Goal: Transaction & Acquisition: Purchase product/service

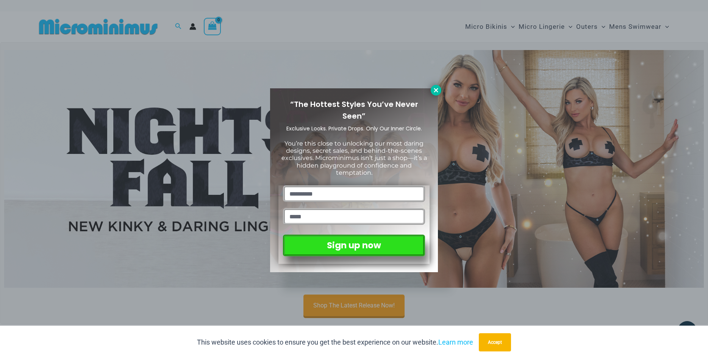
click at [436, 88] on icon at bounding box center [436, 90] width 7 height 7
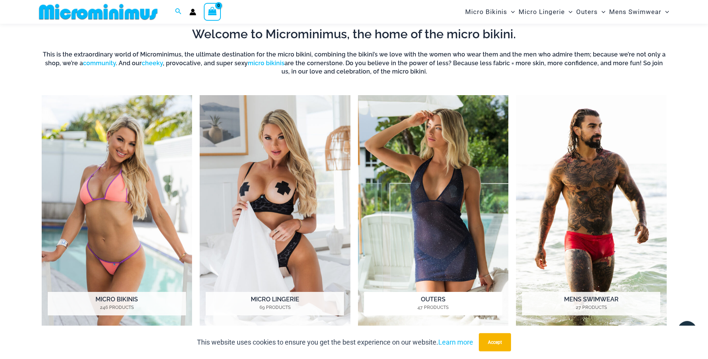
scroll to position [342, 0]
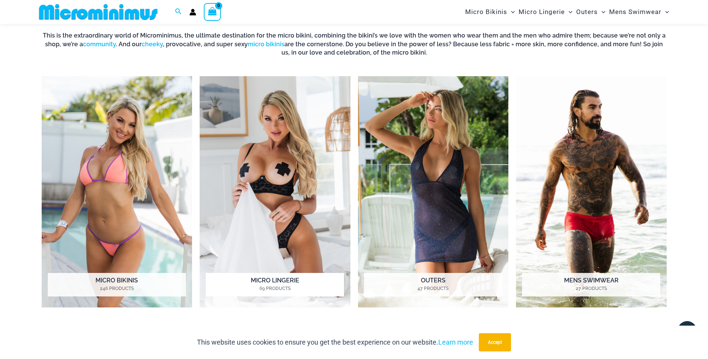
click at [290, 197] on img "Visit product category Micro Lingerie" at bounding box center [275, 192] width 151 height 232
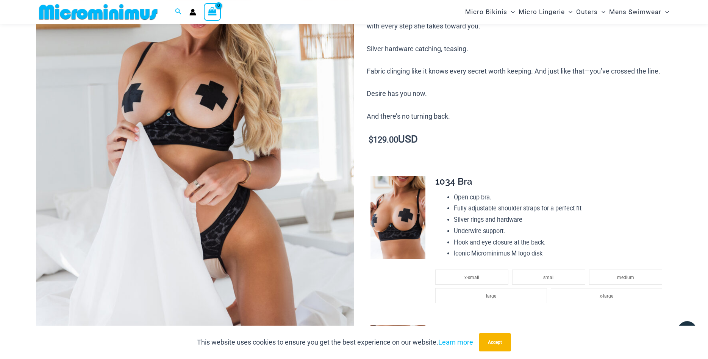
scroll to position [380, 0]
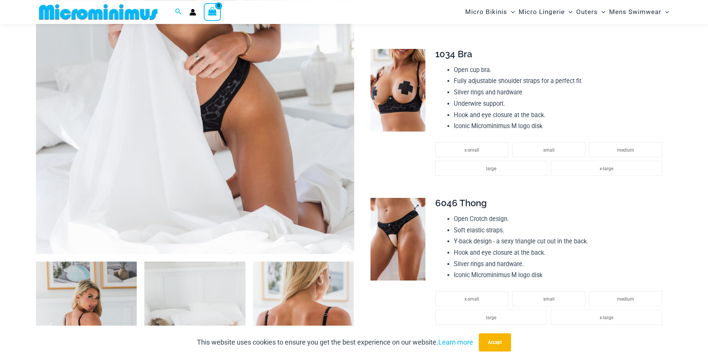
scroll to position [226, 0]
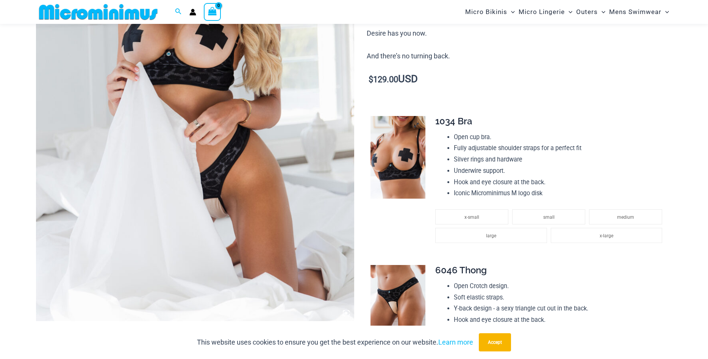
click at [407, 152] on img at bounding box center [398, 157] width 55 height 83
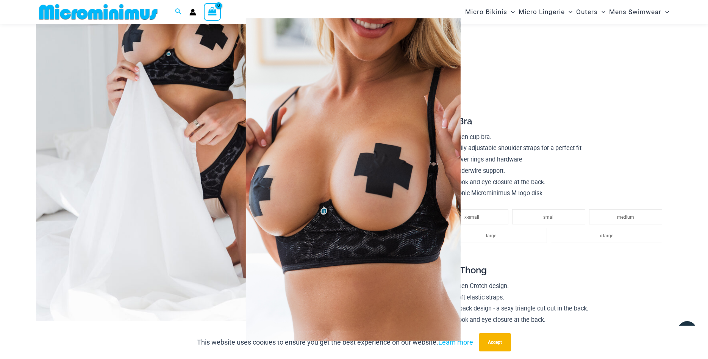
click at [348, 180] on img at bounding box center [353, 179] width 215 height 323
click at [690, 188] on span at bounding box center [693, 179] width 23 height 23
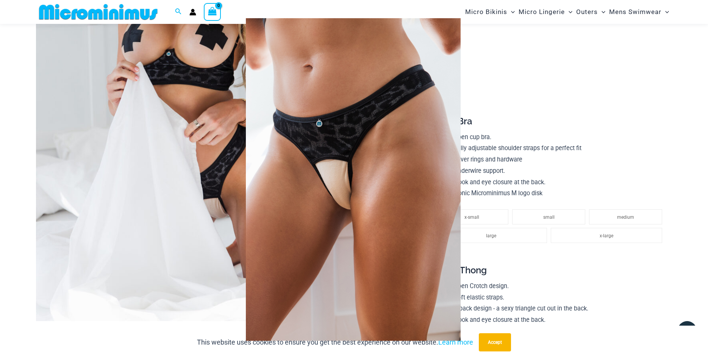
click at [690, 188] on span at bounding box center [693, 179] width 23 height 23
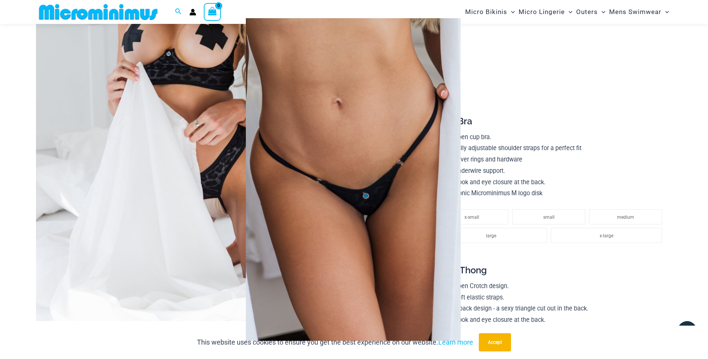
click at [690, 188] on span at bounding box center [693, 179] width 23 height 23
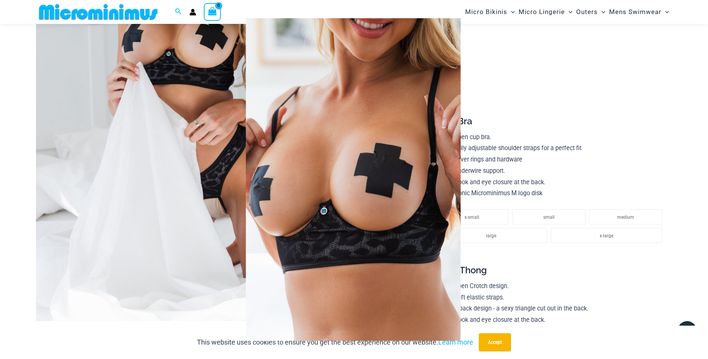
click at [690, 188] on span at bounding box center [693, 179] width 23 height 23
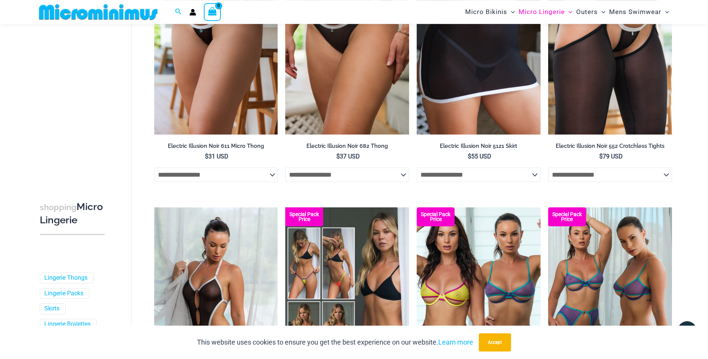
scroll to position [1308, 0]
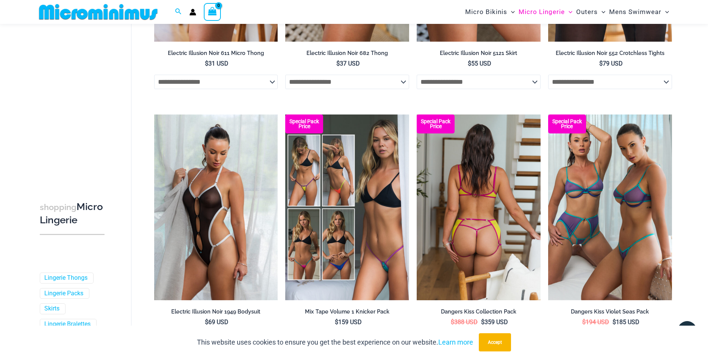
click at [485, 182] on img at bounding box center [479, 207] width 124 height 186
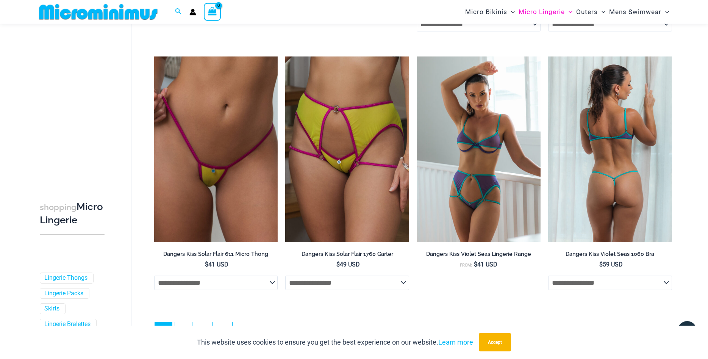
scroll to position [1888, 0]
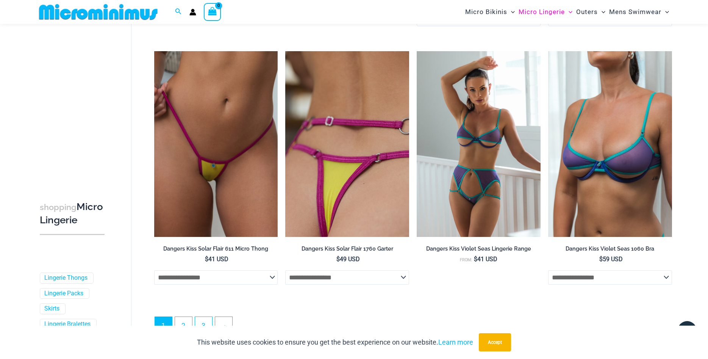
click at [340, 140] on img at bounding box center [347, 144] width 124 height 186
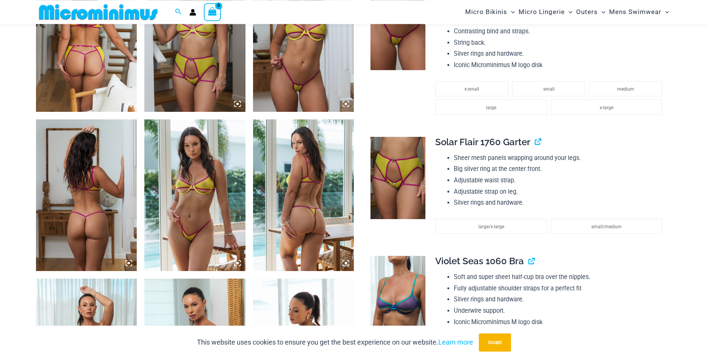
scroll to position [689, 0]
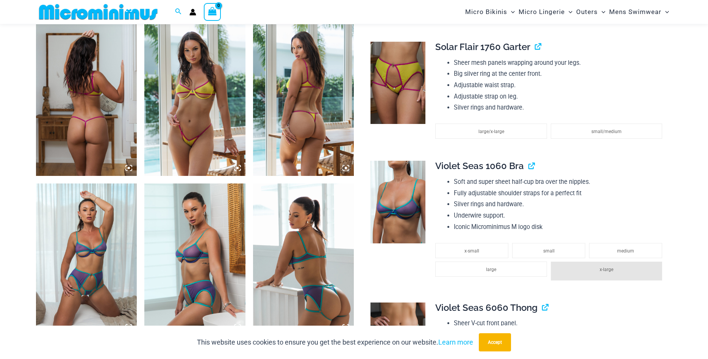
click at [129, 169] on icon at bounding box center [129, 168] width 2 height 2
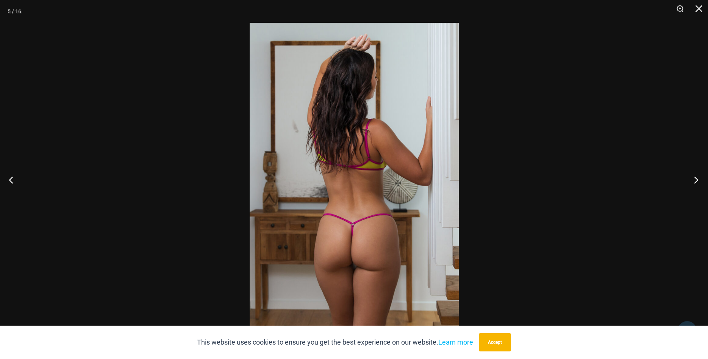
click at [697, 182] on button "Next" at bounding box center [694, 180] width 28 height 38
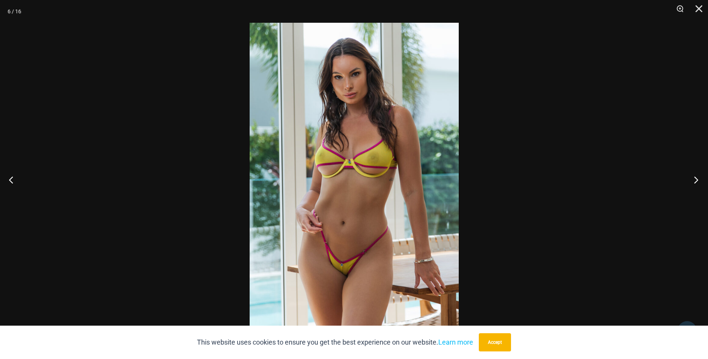
click at [697, 182] on button "Next" at bounding box center [694, 180] width 28 height 38
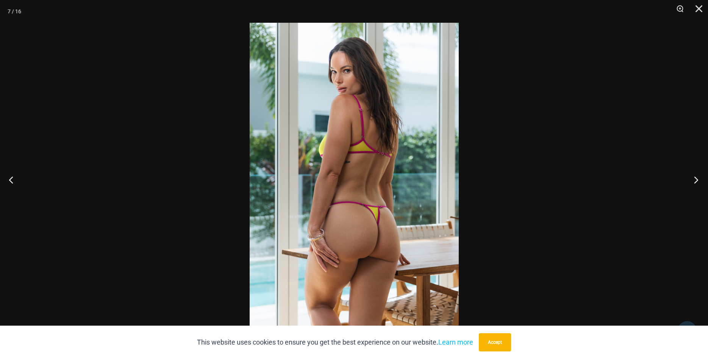
click at [697, 182] on button "Next" at bounding box center [694, 180] width 28 height 38
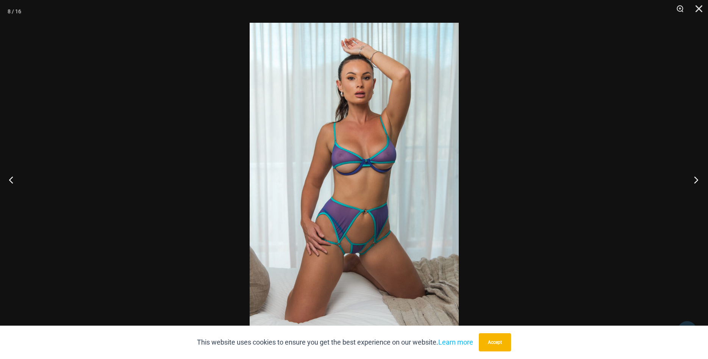
click at [697, 182] on button "Next" at bounding box center [694, 180] width 28 height 38
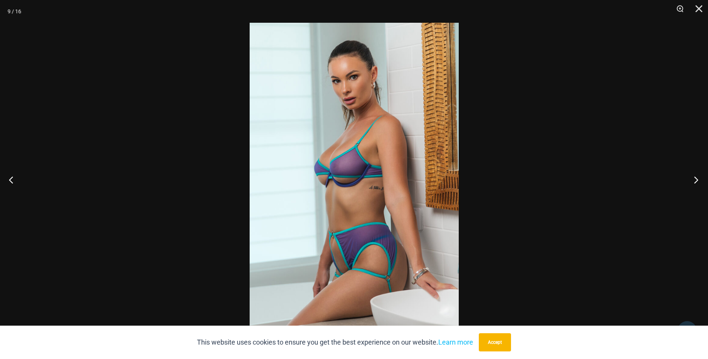
click at [697, 182] on button "Next" at bounding box center [694, 180] width 28 height 38
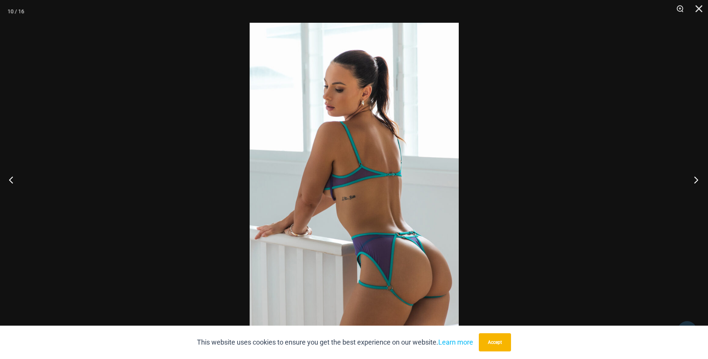
click at [697, 182] on button "Next" at bounding box center [694, 180] width 28 height 38
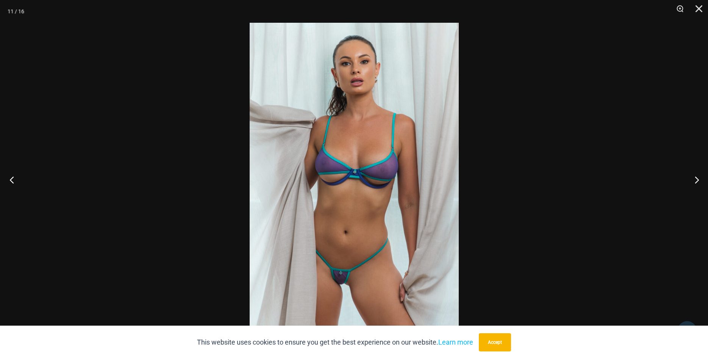
click at [6, 179] on button "Previous" at bounding box center [14, 180] width 28 height 38
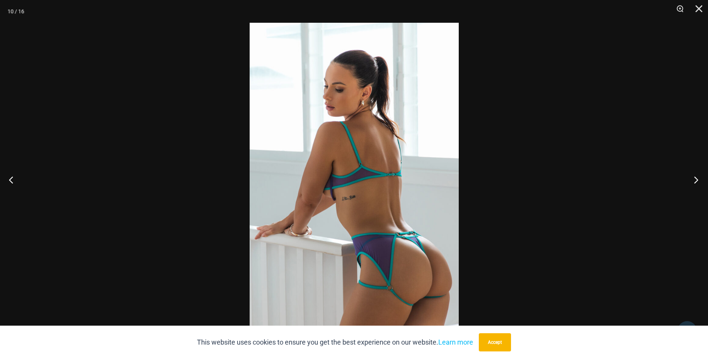
click at [693, 178] on button "Next" at bounding box center [694, 180] width 28 height 38
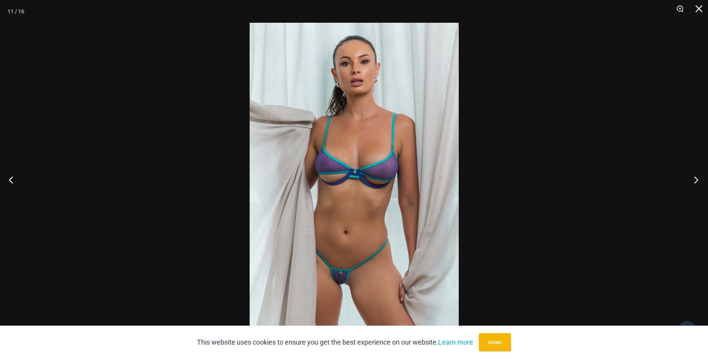
click at [693, 178] on button "Next" at bounding box center [694, 180] width 28 height 38
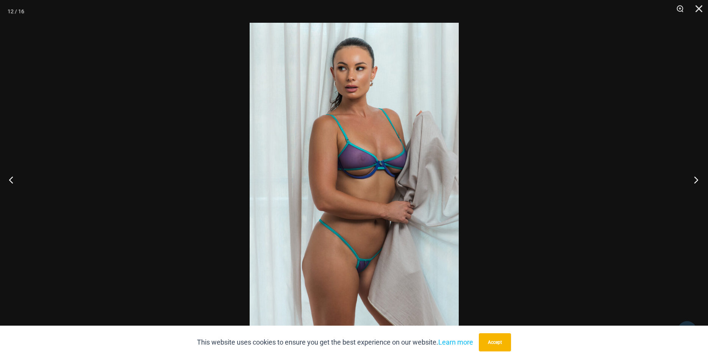
click at [693, 178] on button "Next" at bounding box center [694, 180] width 28 height 38
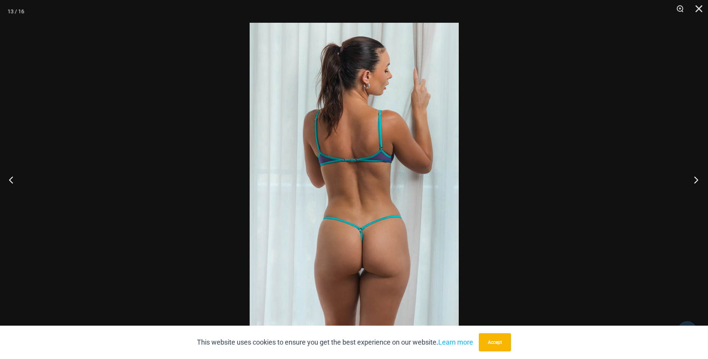
click at [693, 178] on button "Next" at bounding box center [694, 180] width 28 height 38
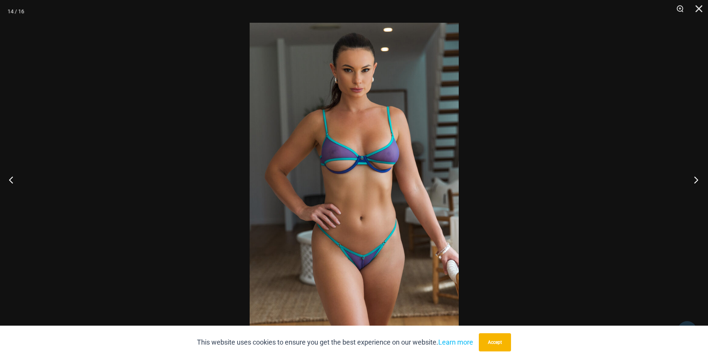
click at [693, 178] on button "Next" at bounding box center [694, 180] width 28 height 38
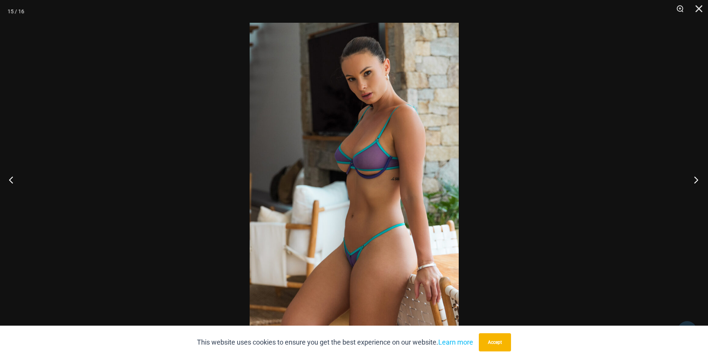
click at [693, 178] on button "Next" at bounding box center [694, 180] width 28 height 38
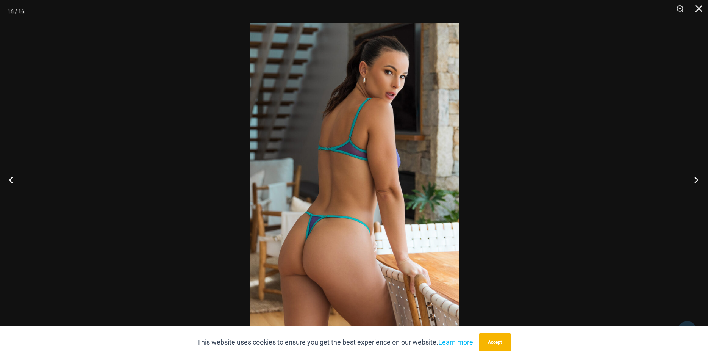
click at [693, 178] on button "Next" at bounding box center [694, 180] width 28 height 38
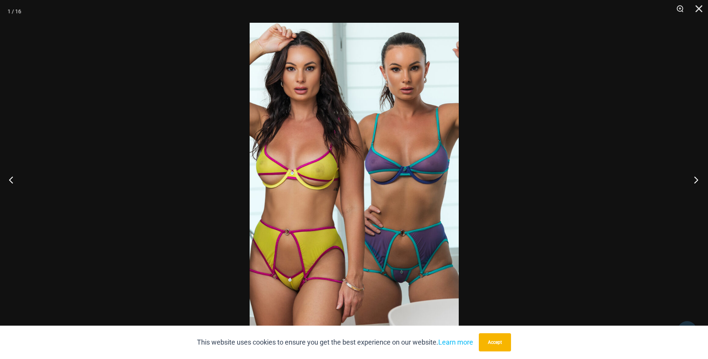
click at [696, 179] on button "Next" at bounding box center [694, 180] width 28 height 38
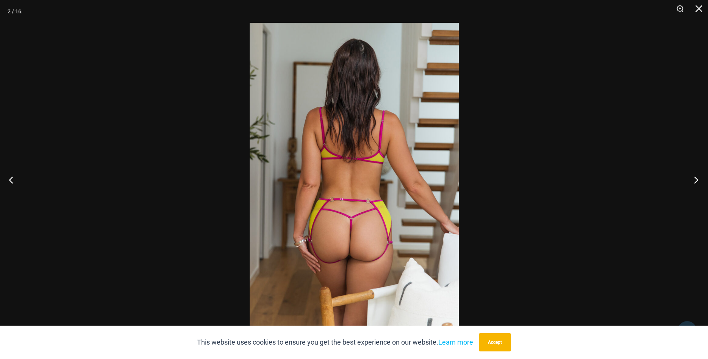
click at [695, 180] on button "Next" at bounding box center [694, 180] width 28 height 38
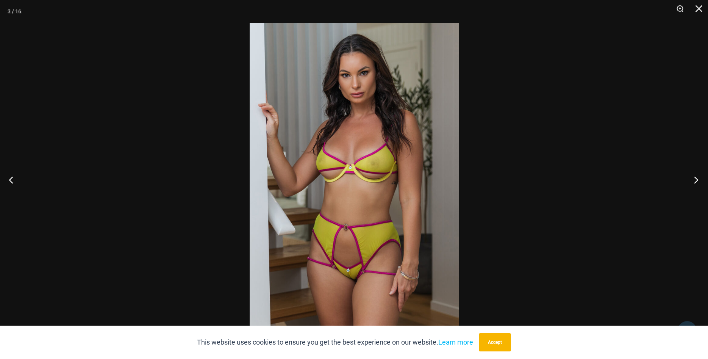
click at [695, 176] on button "Next" at bounding box center [694, 180] width 28 height 38
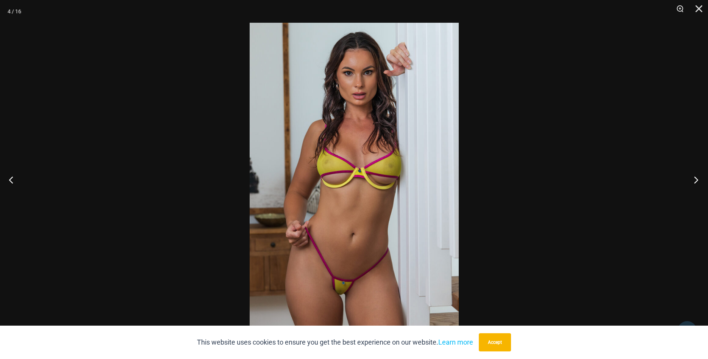
click at [692, 178] on button "Next" at bounding box center [694, 180] width 28 height 38
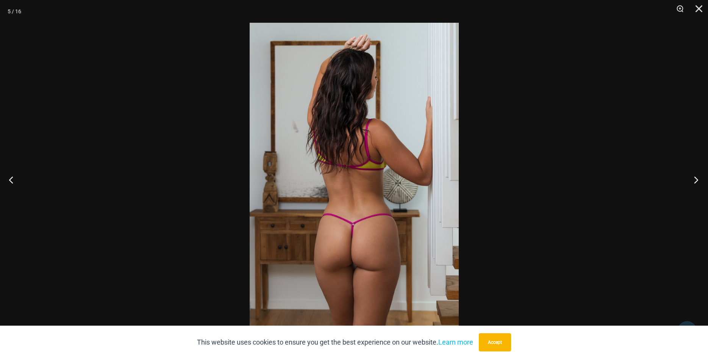
click at [692, 178] on button "Next" at bounding box center [694, 180] width 28 height 38
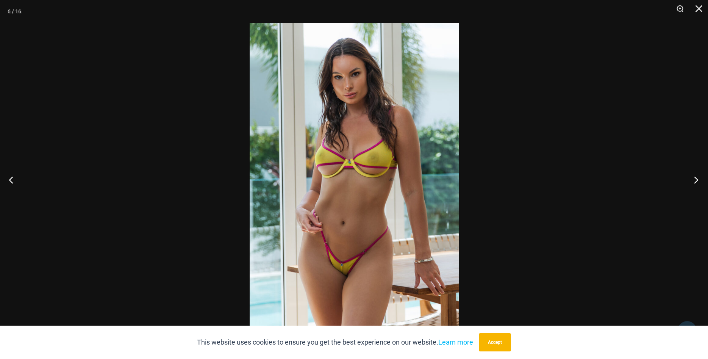
click at [692, 178] on button "Next" at bounding box center [694, 180] width 28 height 38
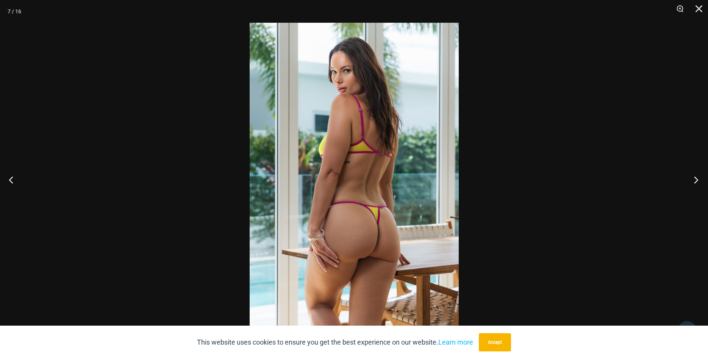
click at [692, 178] on button "Next" at bounding box center [694, 180] width 28 height 38
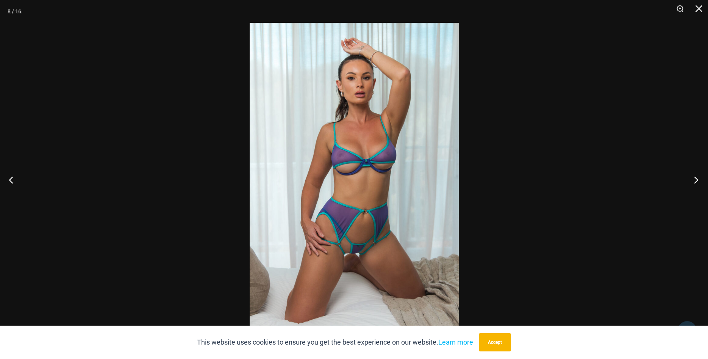
click at [696, 180] on button "Next" at bounding box center [694, 180] width 28 height 38
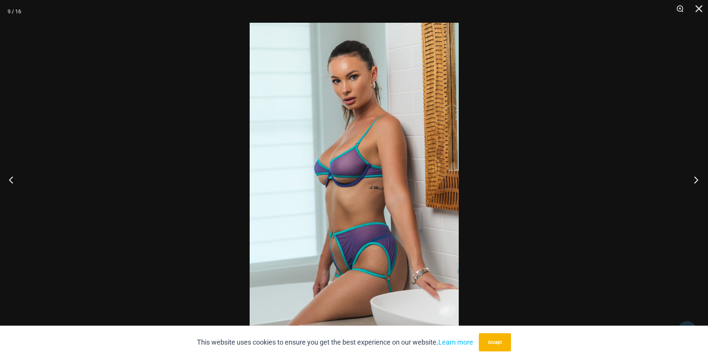
click at [696, 182] on button "Next" at bounding box center [694, 180] width 28 height 38
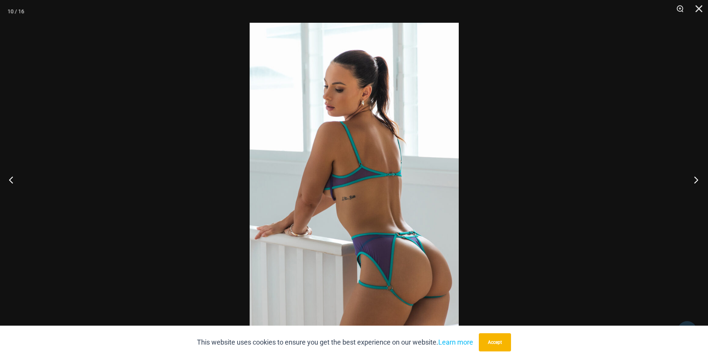
click at [696, 182] on button "Next" at bounding box center [694, 180] width 28 height 38
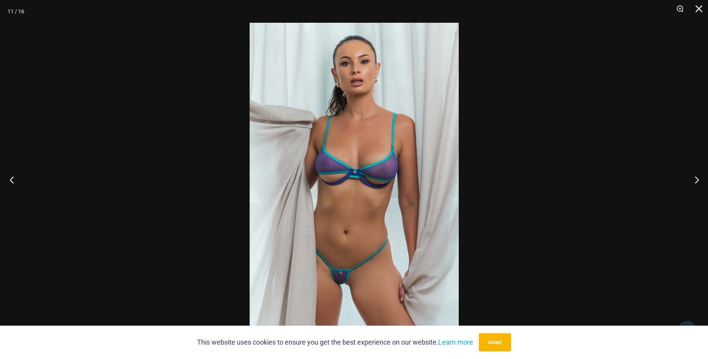
click at [14, 177] on button "Previous" at bounding box center [14, 180] width 28 height 38
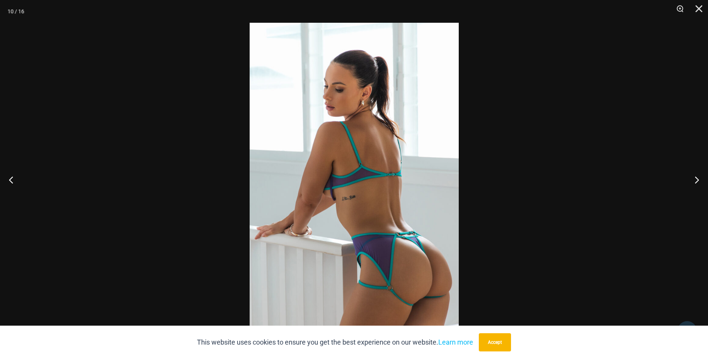
click at [318, 119] on img at bounding box center [354, 179] width 209 height 313
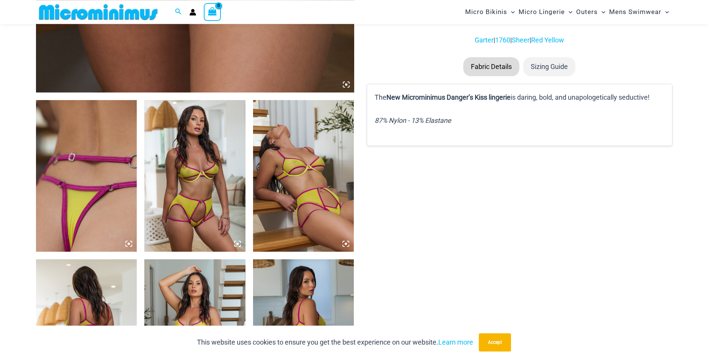
scroll to position [382, 0]
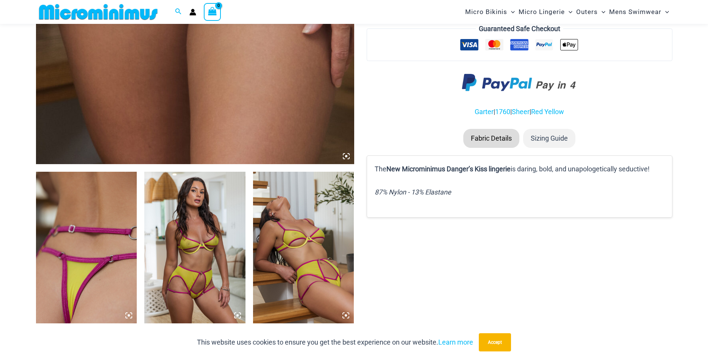
click at [345, 155] on icon at bounding box center [346, 156] width 7 height 7
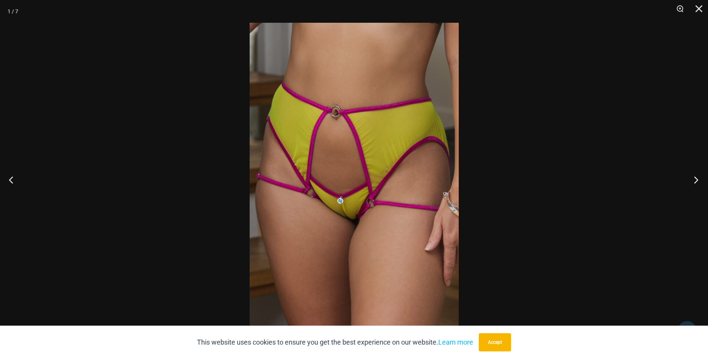
click at [693, 178] on button "Next" at bounding box center [694, 180] width 28 height 38
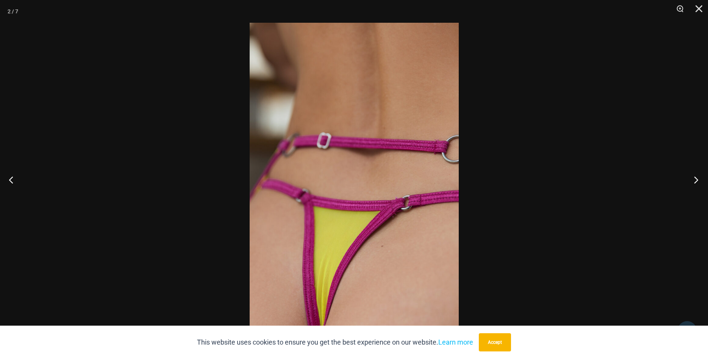
click at [693, 178] on button "Next" at bounding box center [694, 180] width 28 height 38
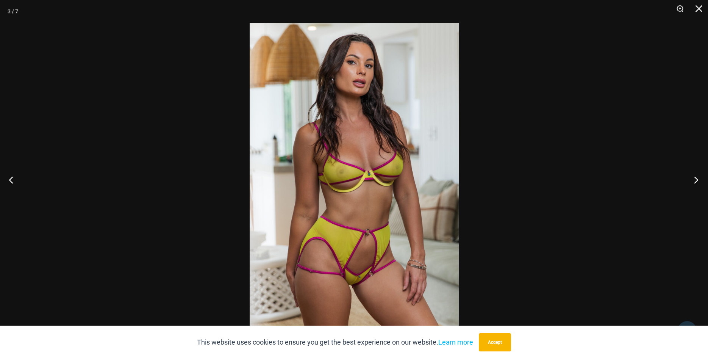
click at [693, 178] on button "Next" at bounding box center [694, 180] width 28 height 38
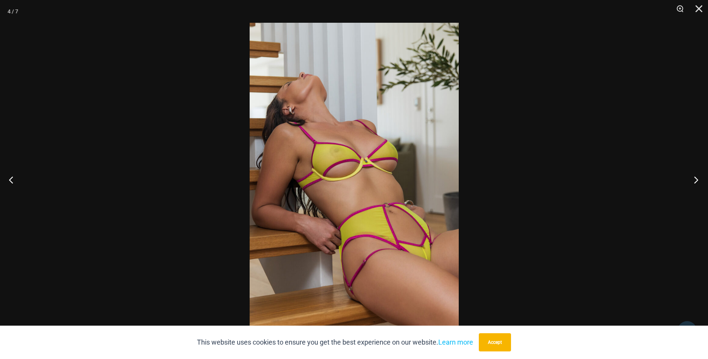
click at [693, 178] on button "Next" at bounding box center [694, 180] width 28 height 38
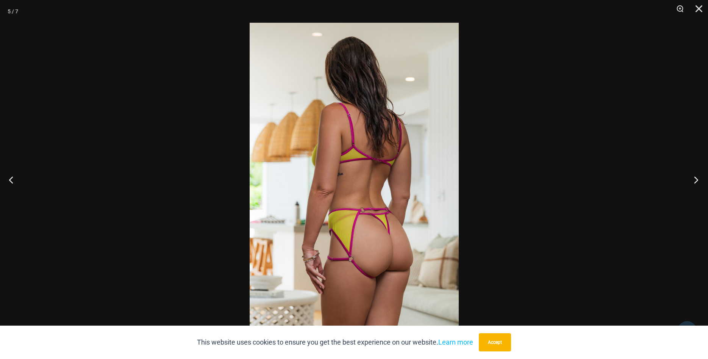
click at [694, 182] on button "Next" at bounding box center [694, 180] width 28 height 38
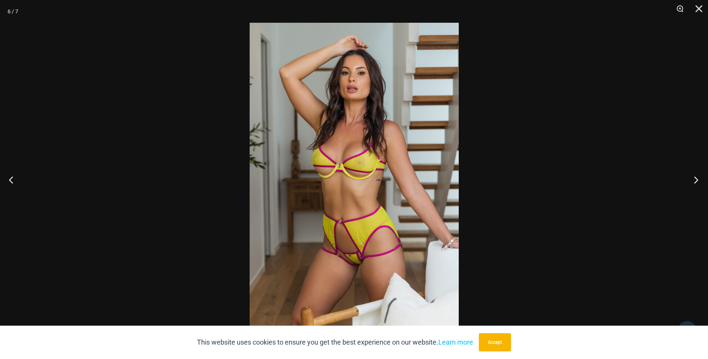
click at [699, 176] on button "Next" at bounding box center [694, 180] width 28 height 38
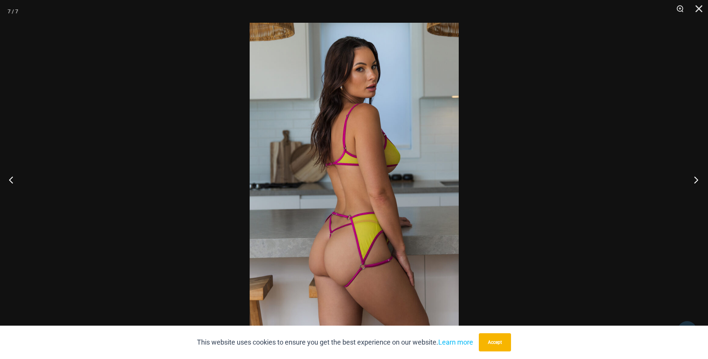
click at [697, 179] on button "Next" at bounding box center [694, 180] width 28 height 38
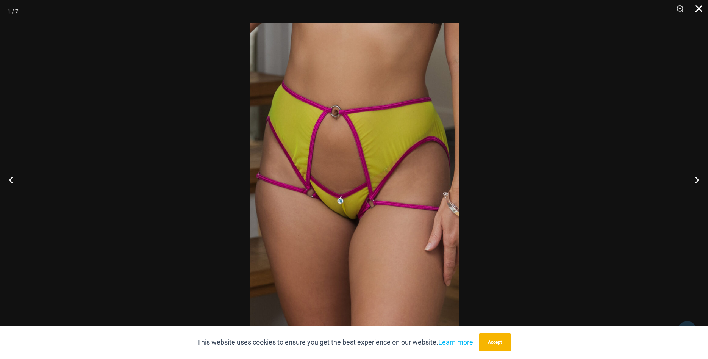
click at [698, 11] on button "Close" at bounding box center [696, 11] width 19 height 23
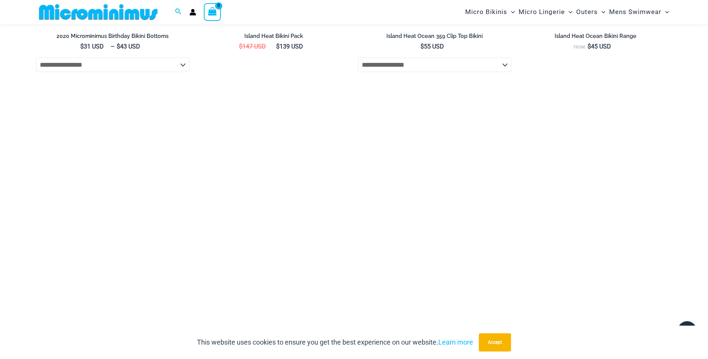
scroll to position [2400, 0]
